Goal: Find specific page/section: Find specific page/section

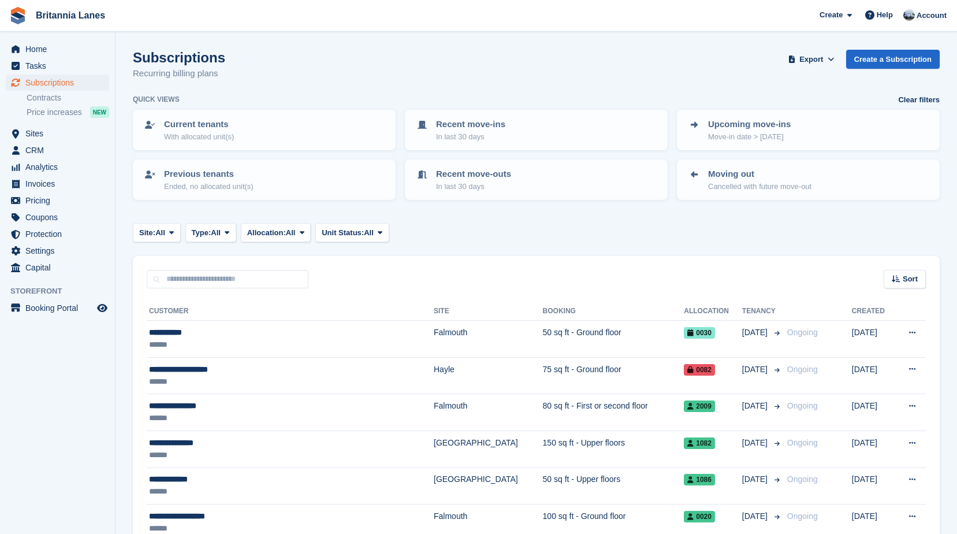
click at [200, 269] on div "Sort Sort by Customer name Date created Move in date Move out date Created (old…" at bounding box center [536, 272] width 807 height 33
click at [199, 279] on input "text" at bounding box center [228, 279] width 162 height 19
type input "******"
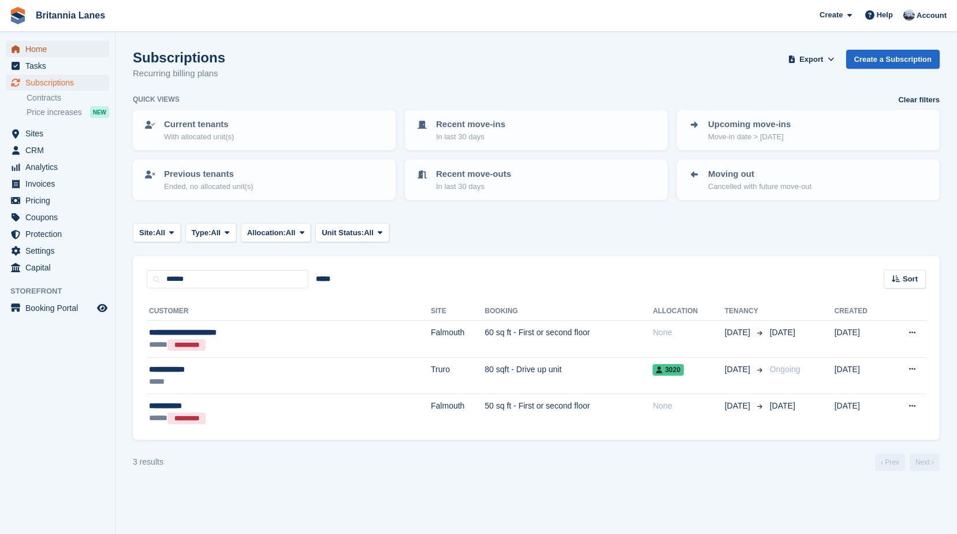
click at [39, 43] on span "Home" at bounding box center [59, 49] width 69 height 16
